Goal: Task Accomplishment & Management: Use online tool/utility

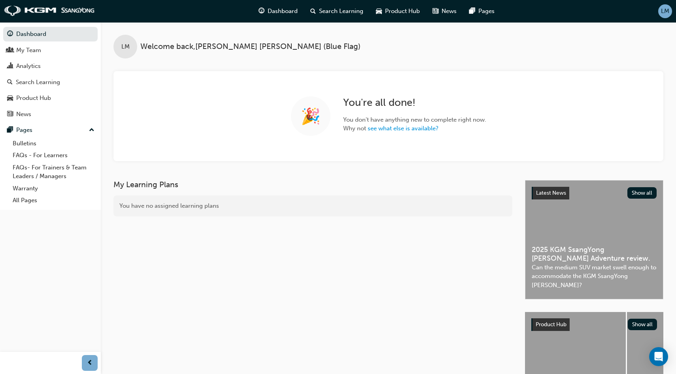
click at [665, 14] on span "LM" at bounding box center [665, 11] width 8 height 9
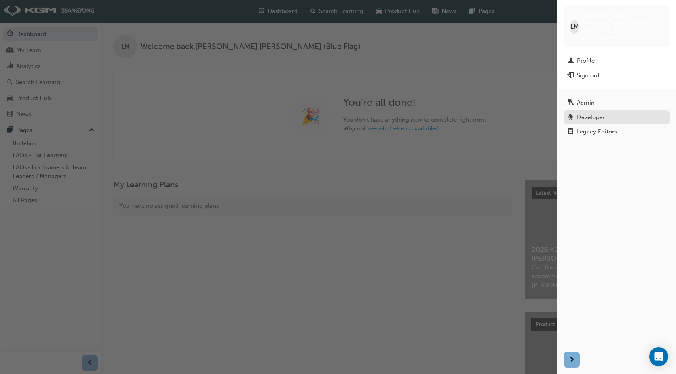
click at [593, 113] on div "Developer" at bounding box center [591, 117] width 28 height 9
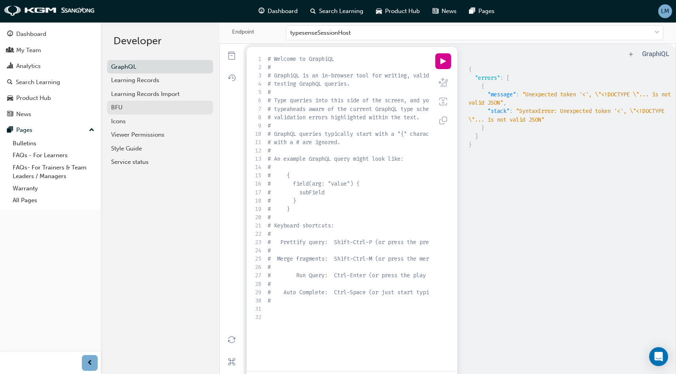
click at [151, 106] on div "BFU" at bounding box center [160, 107] width 98 height 9
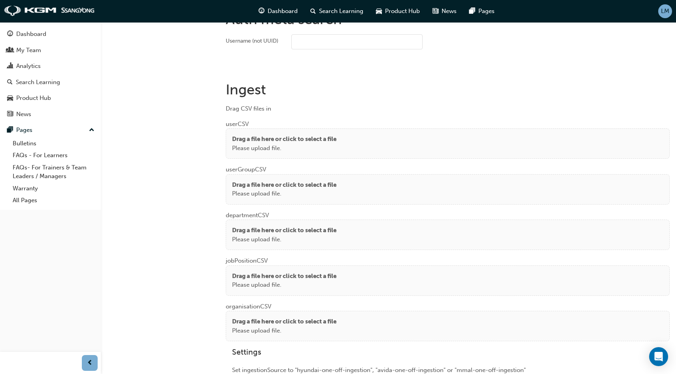
scroll to position [545, 0]
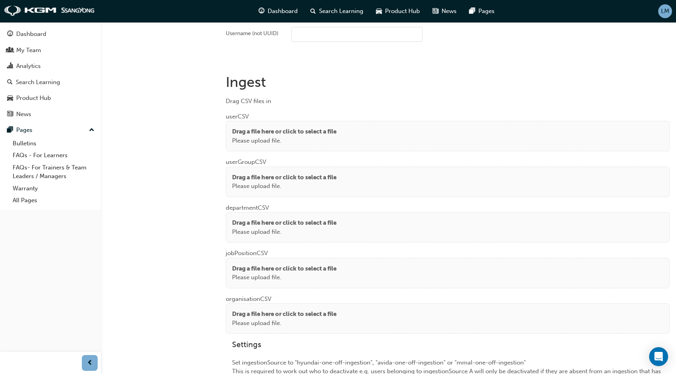
click at [343, 141] on div "Drag a file here or click to select a file Please upload file." at bounding box center [447, 136] width 431 height 18
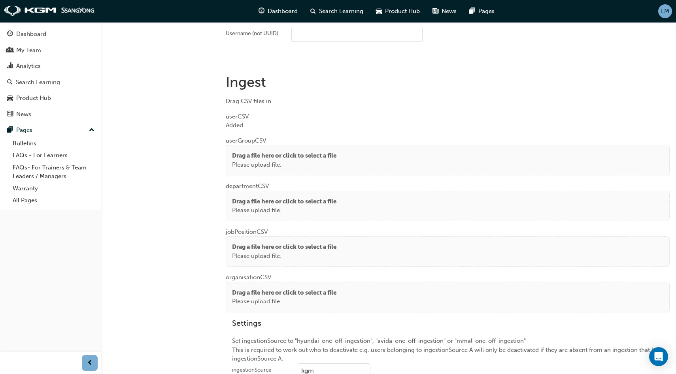
click at [357, 152] on div "Drag a file here or click to select a file Please upload file." at bounding box center [447, 160] width 431 height 18
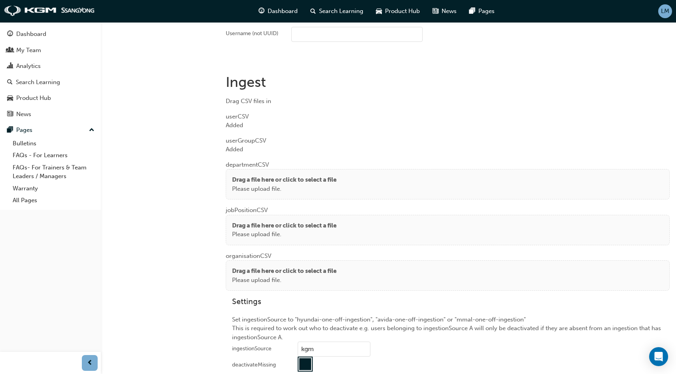
click at [332, 185] on p "Please upload file." at bounding box center [284, 189] width 104 height 9
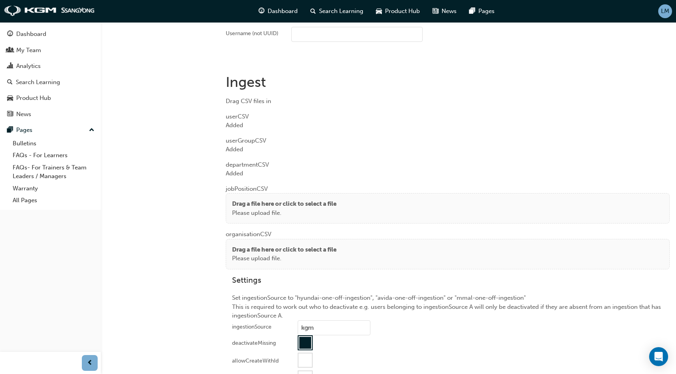
click at [313, 195] on div "Drag a file here or click to select a file Please upload file." at bounding box center [448, 208] width 444 height 30
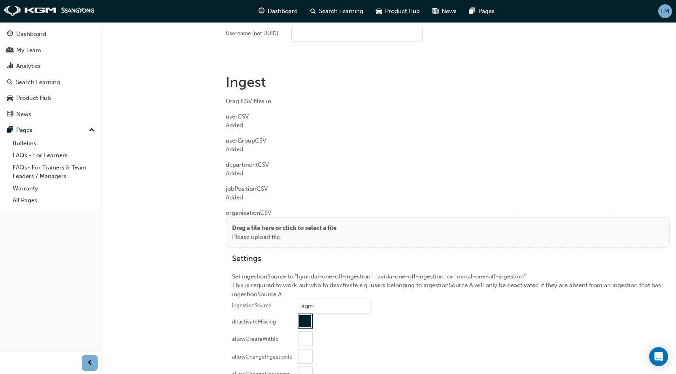
click at [329, 224] on p "Drag a file here or click to select a file" at bounding box center [284, 228] width 104 height 9
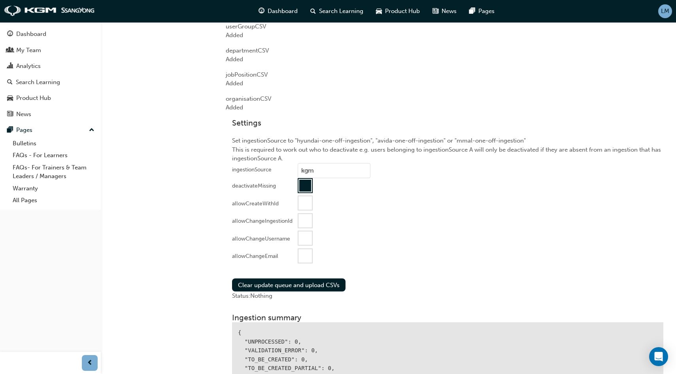
scroll to position [668, 0]
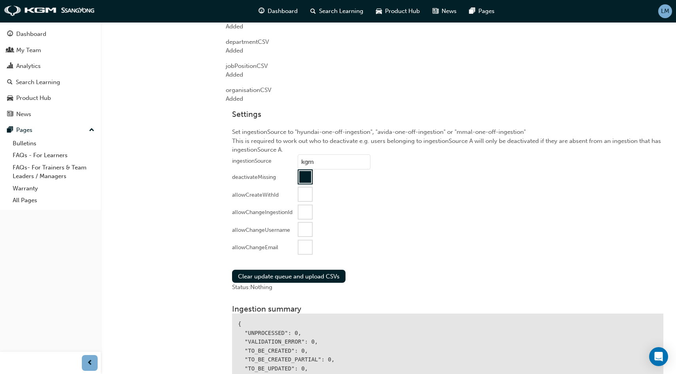
click at [305, 243] on div at bounding box center [304, 247] width 13 height 13
click at [290, 272] on button "Clear update queue and upload CSVs" at bounding box center [288, 276] width 113 height 13
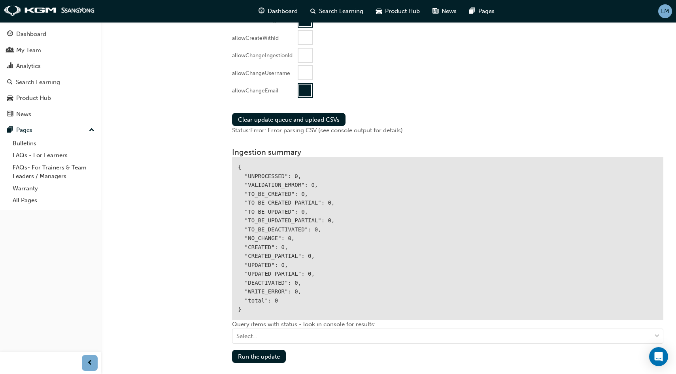
scroll to position [827, 0]
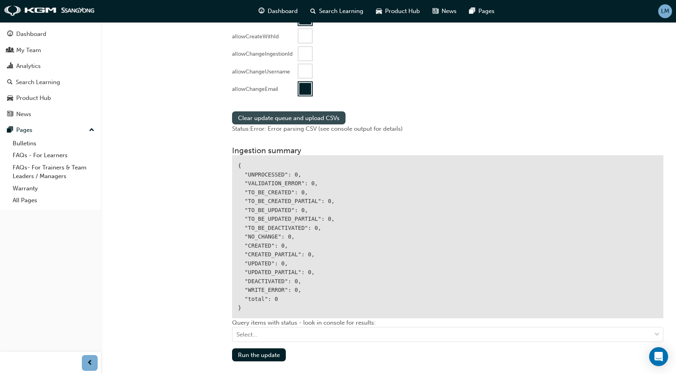
click at [293, 117] on button "Clear update queue and upload CSVs" at bounding box center [288, 117] width 113 height 13
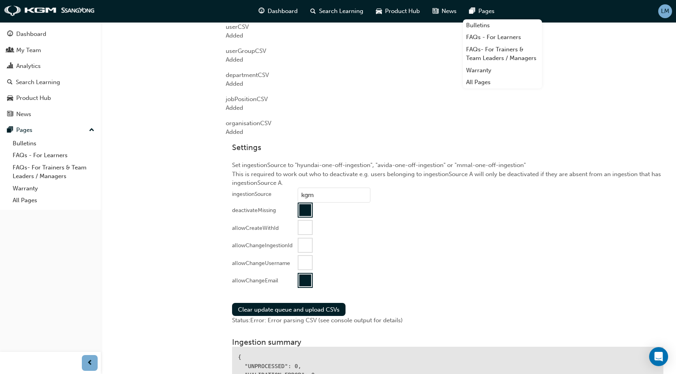
scroll to position [634, 0]
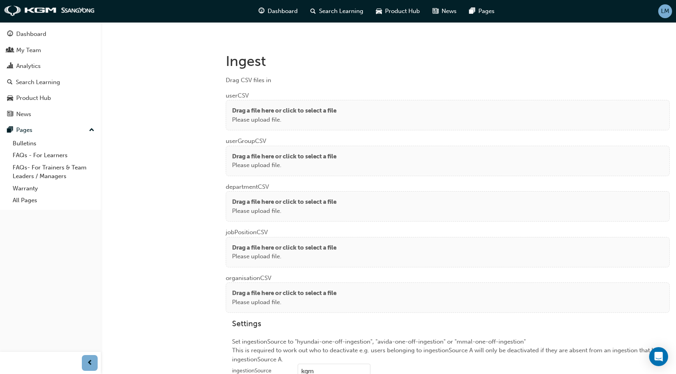
scroll to position [564, 0]
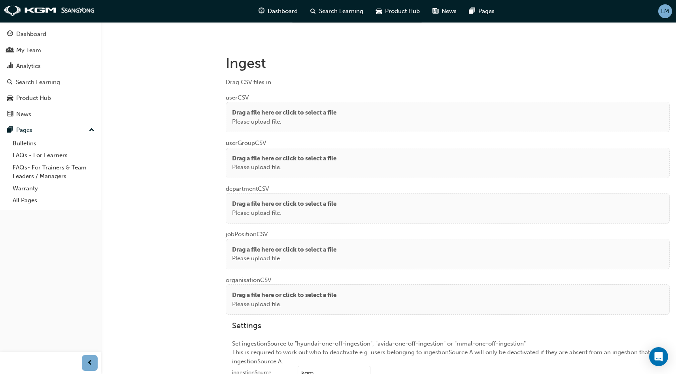
click at [304, 113] on p "Drag a file here or click to select a file" at bounding box center [284, 112] width 104 height 9
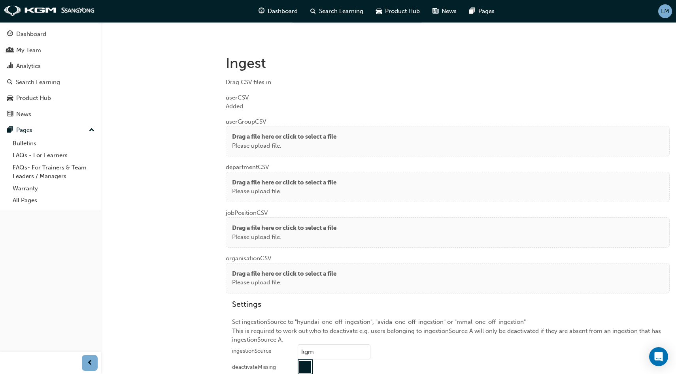
click at [327, 136] on p "Drag a file here or click to select a file" at bounding box center [284, 136] width 104 height 9
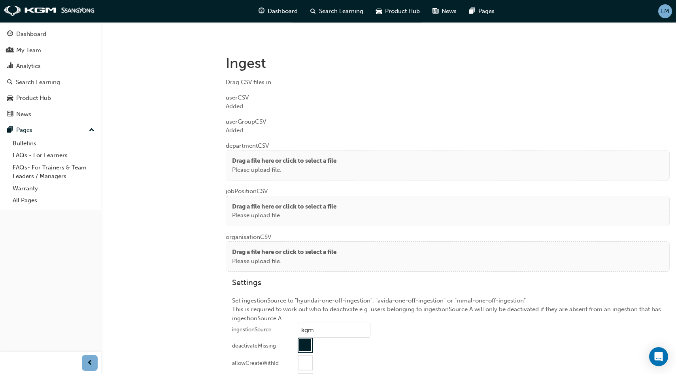
click at [313, 163] on p "Drag a file here or click to select a file" at bounding box center [284, 161] width 104 height 9
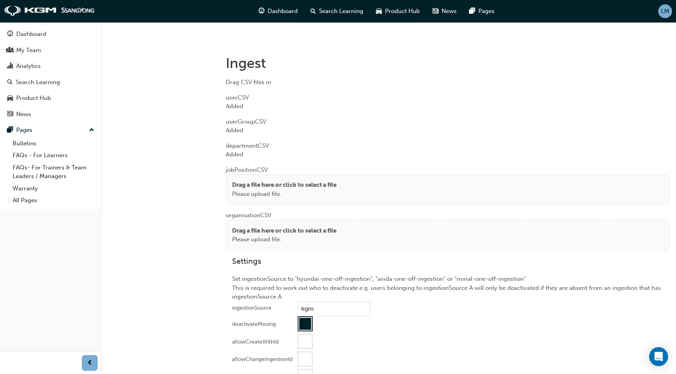
click at [325, 183] on p "Drag a file here or click to select a file" at bounding box center [284, 185] width 104 height 9
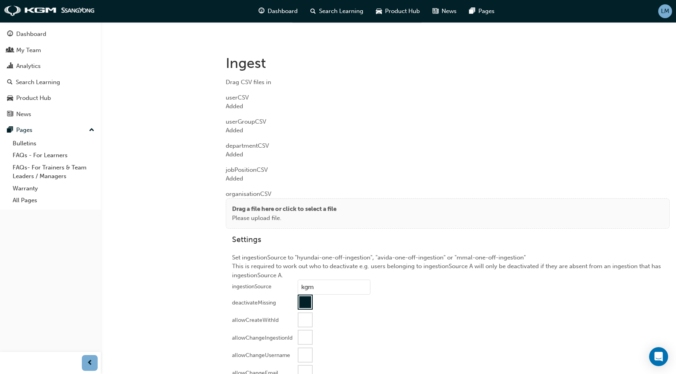
click at [306, 211] on p "Drag a file here or click to select a file" at bounding box center [284, 209] width 104 height 9
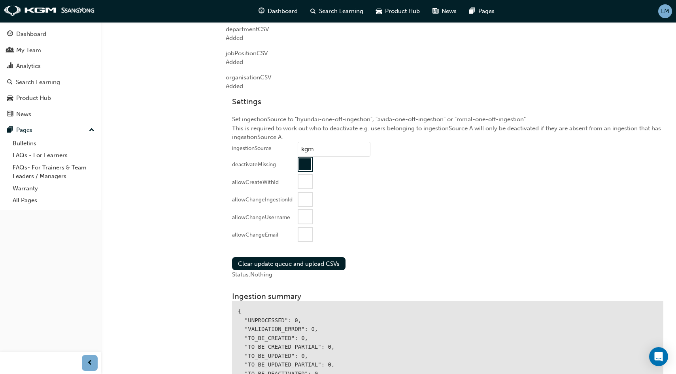
scroll to position [683, 0]
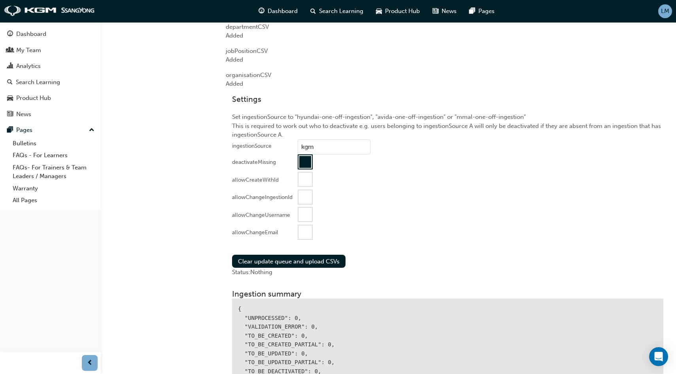
click at [304, 231] on div at bounding box center [304, 232] width 13 height 13
click at [295, 256] on button "Clear update queue and upload CSVs" at bounding box center [288, 261] width 113 height 13
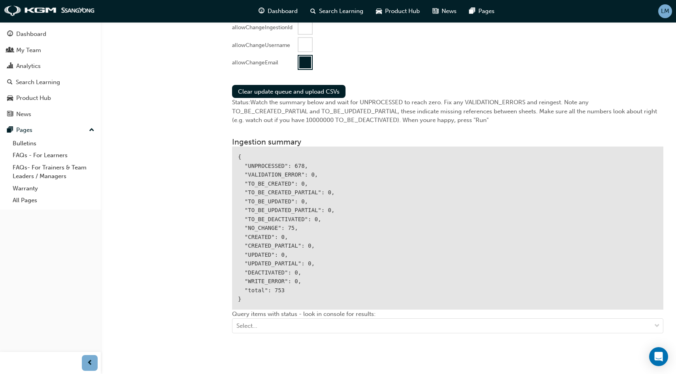
scroll to position [856, 0]
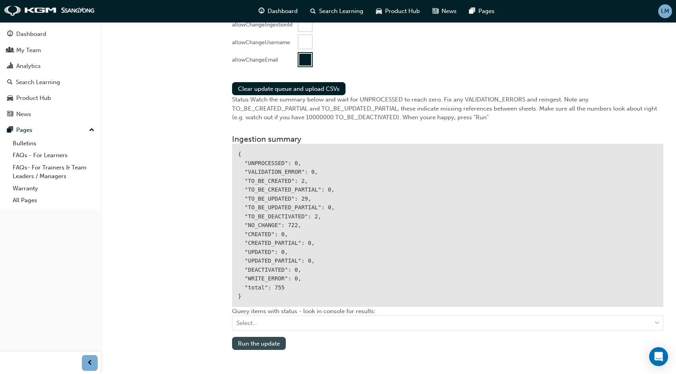
click at [263, 344] on button "Run the update" at bounding box center [259, 343] width 54 height 13
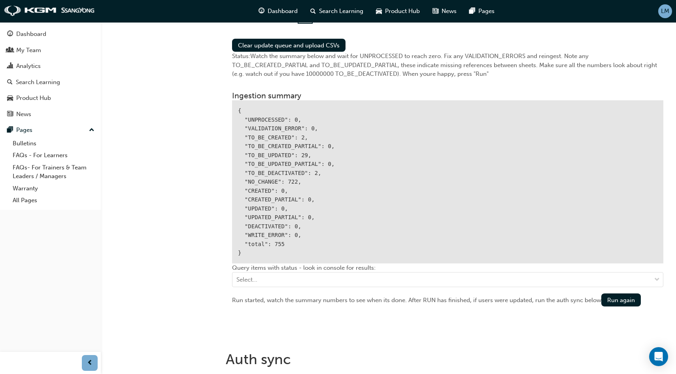
scroll to position [942, 0]
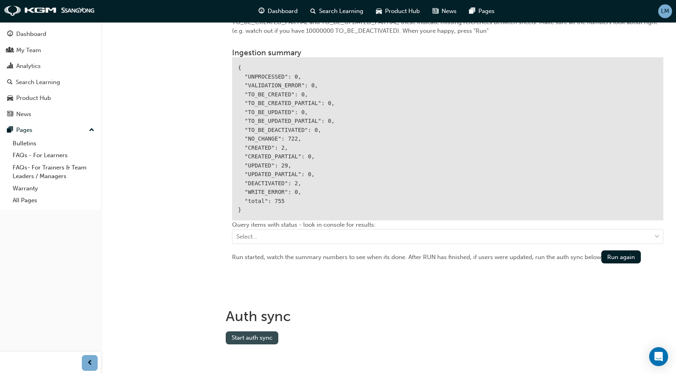
click at [253, 338] on button "Start auth sync" at bounding box center [252, 338] width 53 height 13
